Goal: Navigation & Orientation: Understand site structure

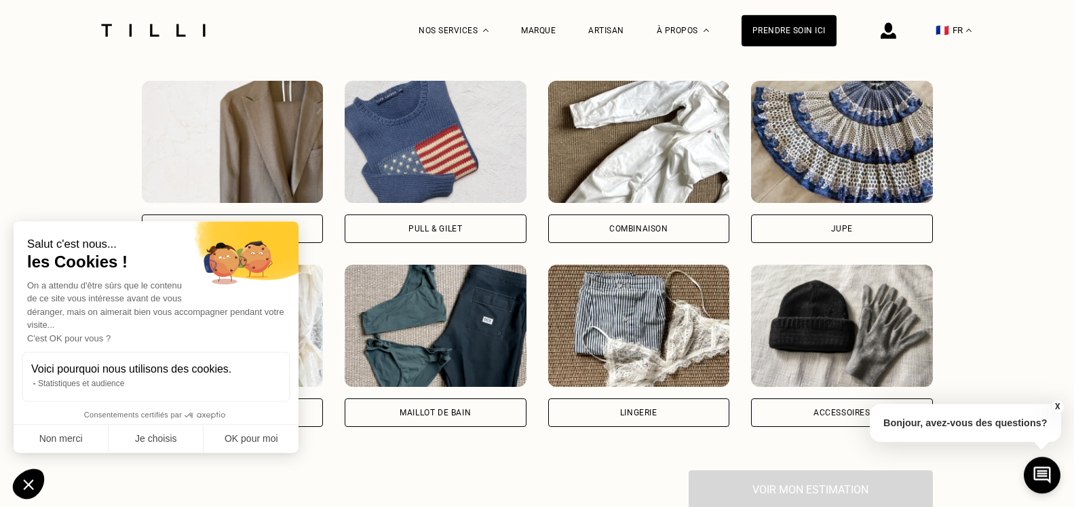
scroll to position [1177, 0]
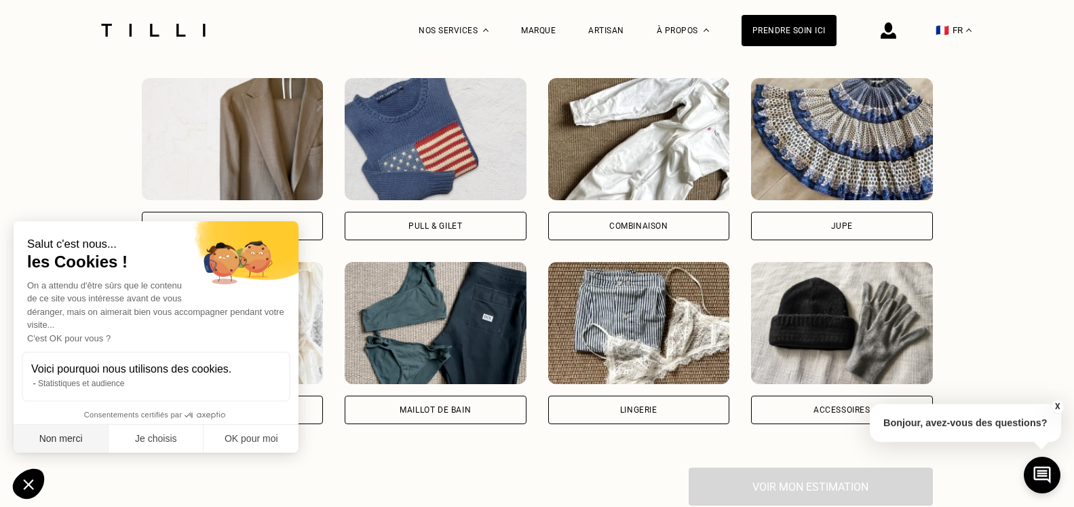
click at [70, 437] on button "Non merci" at bounding box center [61, 439] width 95 height 28
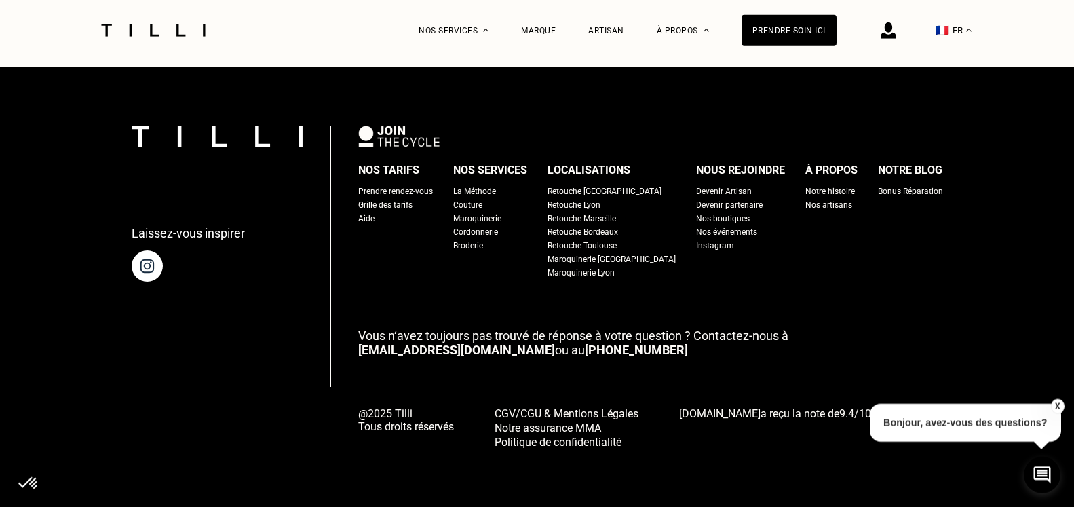
scroll to position [1664, 0]
click at [805, 187] on div "Notre histoire" at bounding box center [830, 192] width 50 height 14
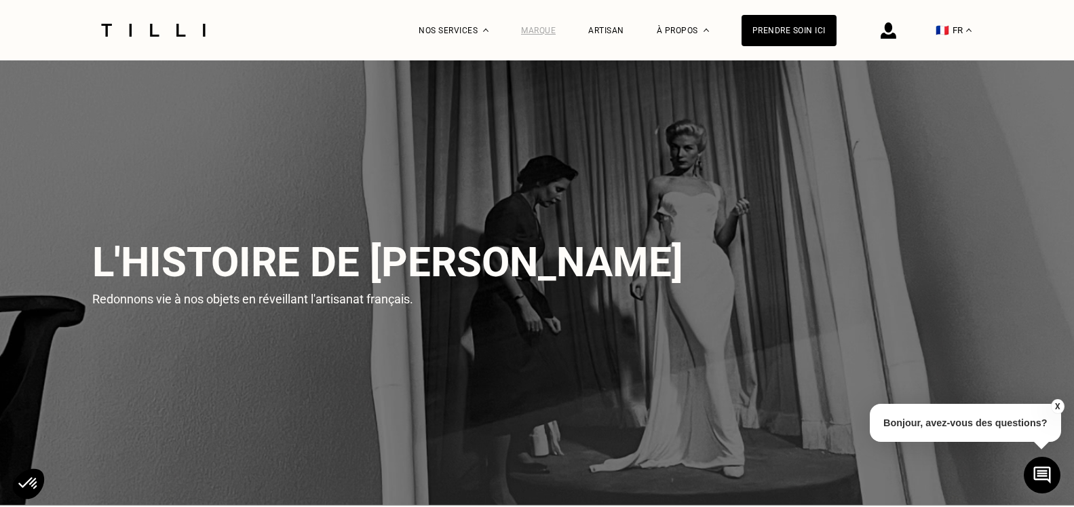
click at [537, 33] on div "Marque" at bounding box center [538, 30] width 35 height 9
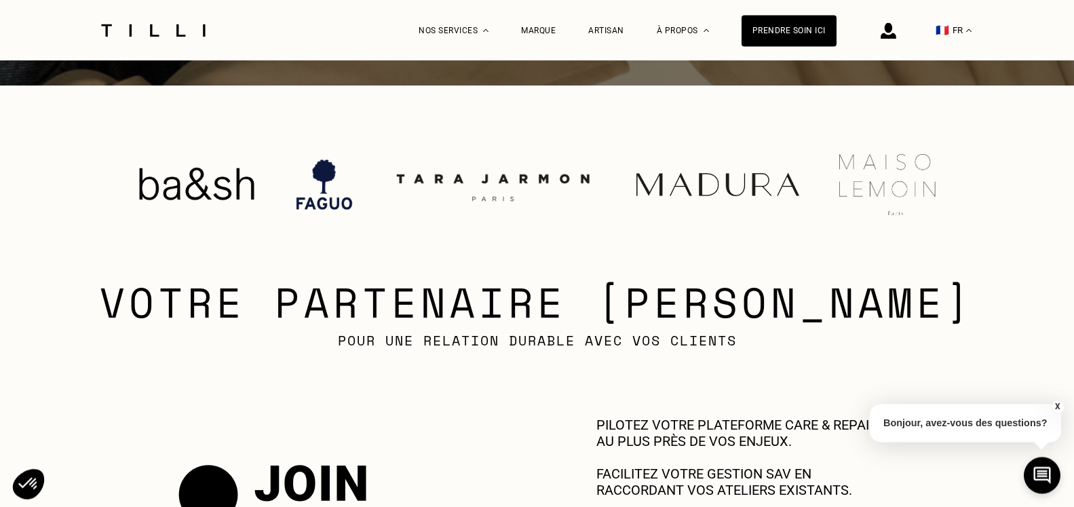
scroll to position [415, 0]
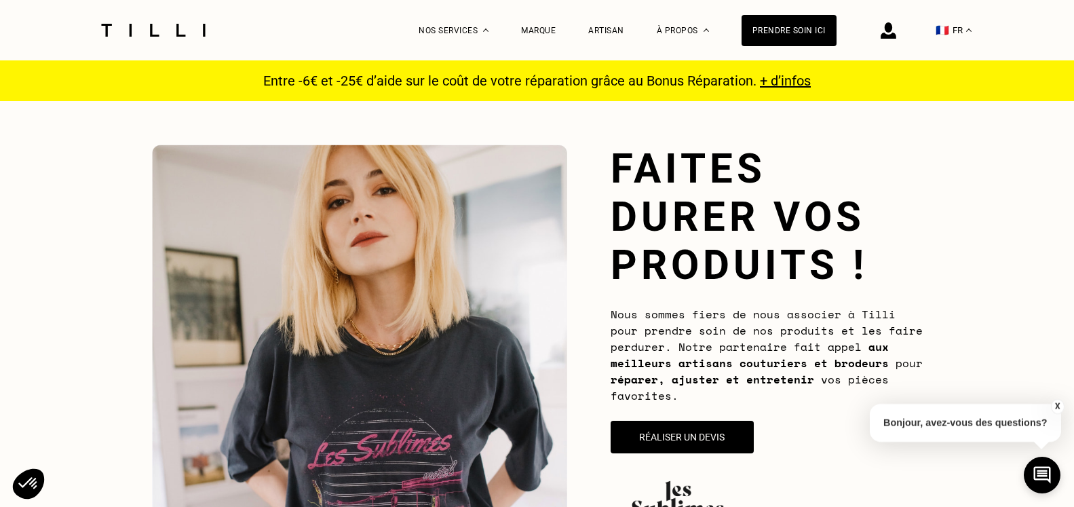
scroll to position [1664, 0]
